Goal: Navigation & Orientation: Find specific page/section

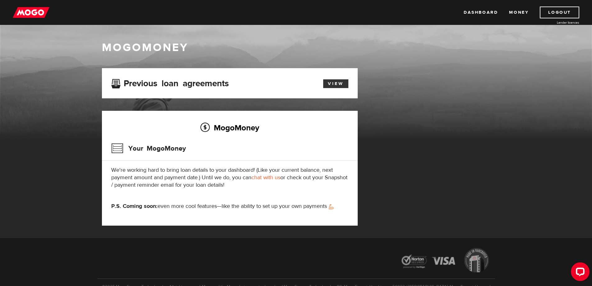
click at [332, 82] on link "View" at bounding box center [335, 83] width 25 height 9
click at [485, 12] on link "Dashboard" at bounding box center [481, 13] width 34 height 12
click at [528, 14] on link "Money" at bounding box center [519, 13] width 20 height 12
click at [477, 16] on link "Dashboard" at bounding box center [481, 13] width 34 height 12
